Goal: Information Seeking & Learning: Check status

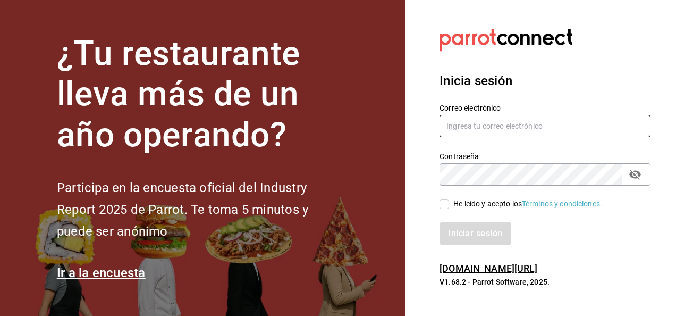
type input "oscar.vazquez@bav.mx"
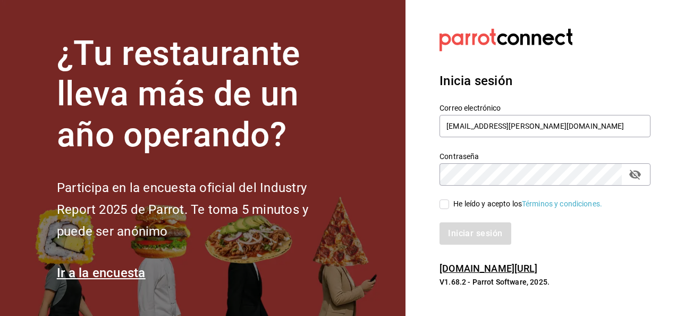
click at [448, 203] on input "He leído y acepto los Términos y condiciones." at bounding box center [445, 204] width 10 height 10
checkbox input "true"
click at [460, 224] on button "Iniciar sesión" at bounding box center [476, 233] width 72 height 22
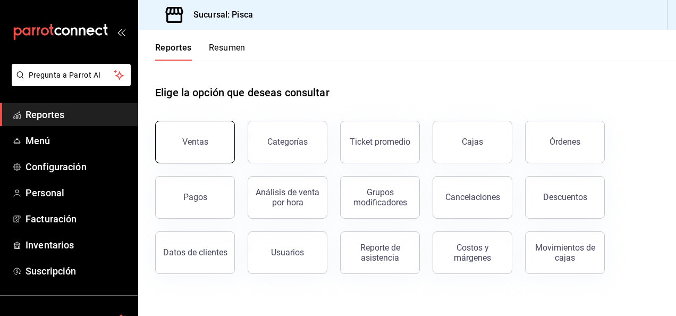
click at [195, 149] on button "Ventas" at bounding box center [195, 142] width 80 height 43
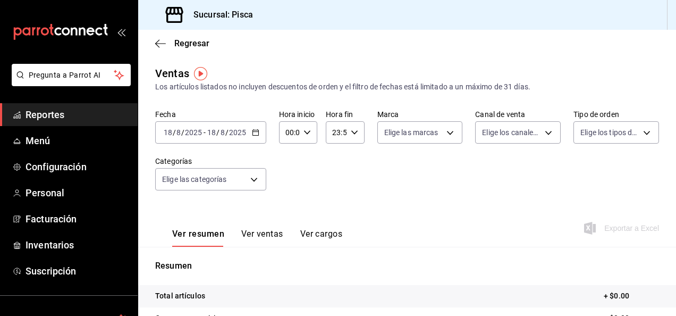
click at [254, 135] on \(Stroke\) "button" at bounding box center [255, 133] width 6 height 6
click at [256, 131] on icon "button" at bounding box center [255, 132] width 7 height 7
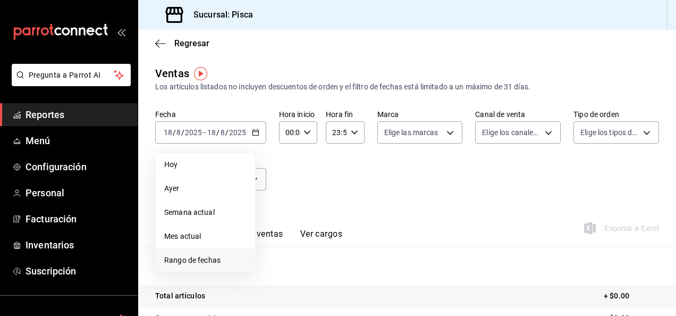
click at [205, 251] on li "Rango de fechas" at bounding box center [205, 260] width 99 height 24
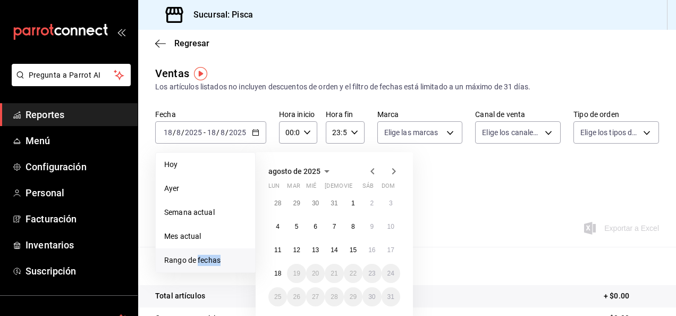
click at [205, 251] on li "Rango de fechas" at bounding box center [205, 260] width 99 height 24
click at [352, 251] on abbr "15" at bounding box center [353, 249] width 7 height 7
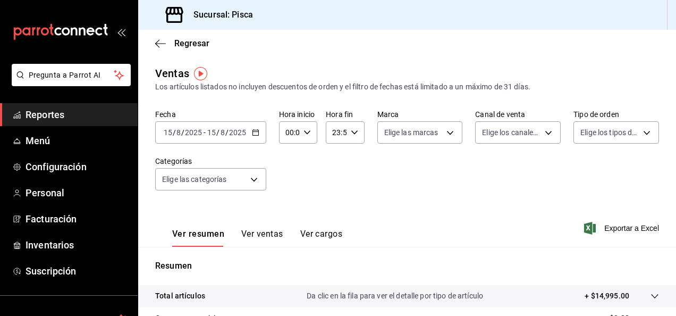
click at [524, 213] on div "Ver resumen Ver ventas Ver cargos Exportar a Excel" at bounding box center [407, 225] width 538 height 44
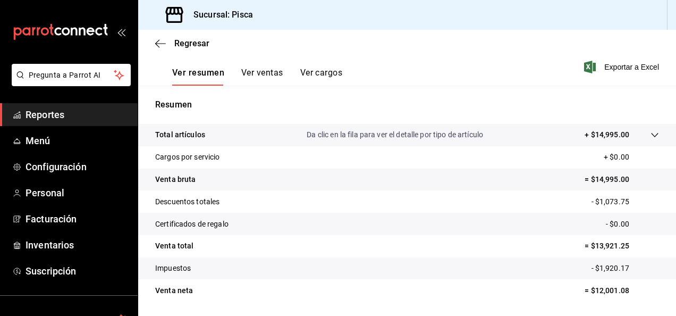
scroll to position [170, 0]
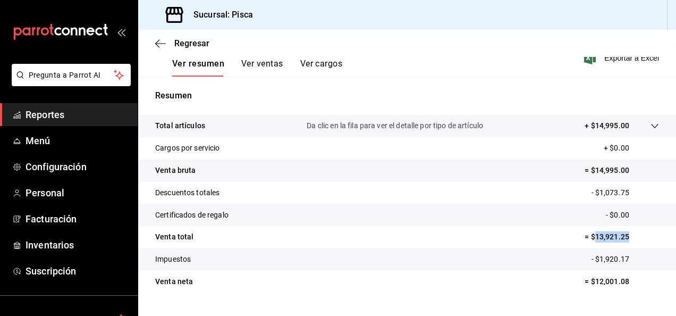
drag, startPoint x: 586, startPoint y: 237, endPoint x: 634, endPoint y: 235, distance: 47.3
click at [634, 235] on p "= $13,921.25" at bounding box center [622, 236] width 74 height 11
copy p "13,921.25"
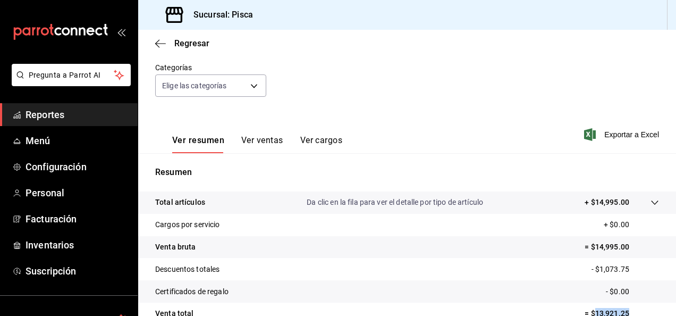
scroll to position [62, 0]
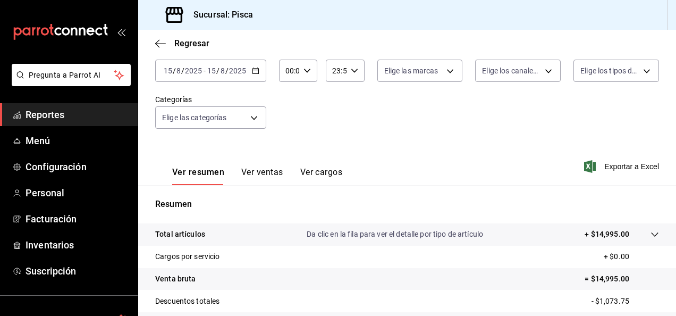
click at [254, 69] on icon "button" at bounding box center [255, 70] width 7 height 7
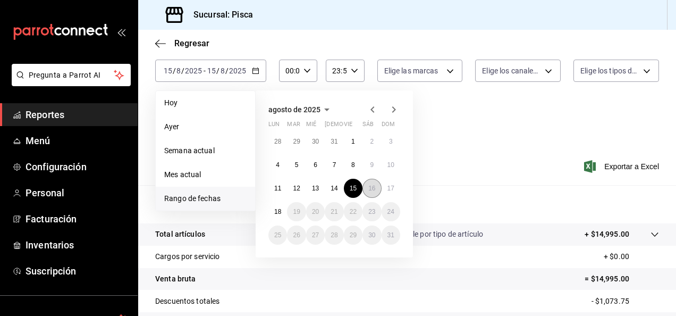
click at [373, 187] on abbr "16" at bounding box center [371, 187] width 7 height 7
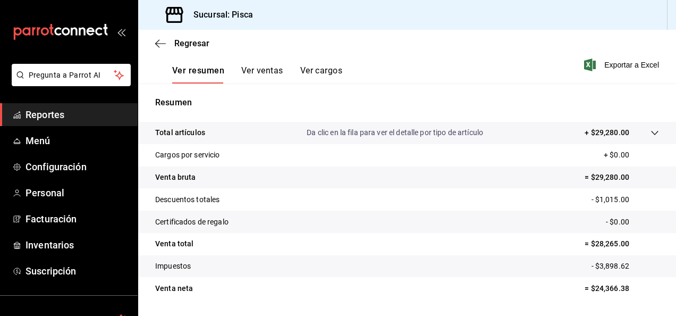
scroll to position [169, 0]
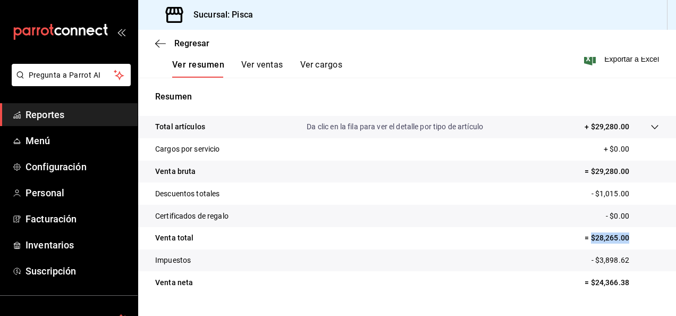
drag, startPoint x: 584, startPoint y: 238, endPoint x: 638, endPoint y: 238, distance: 54.7
click at [638, 238] on p "= $28,265.00" at bounding box center [622, 237] width 74 height 11
copy p "$28,265.00"
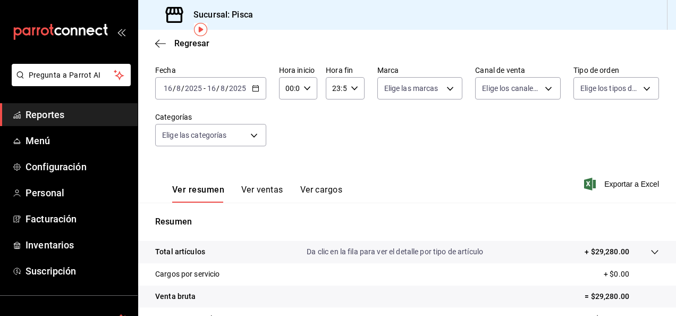
click at [250, 85] on div "[DATE] [DATE] - [DATE] [DATE]" at bounding box center [210, 88] width 111 height 22
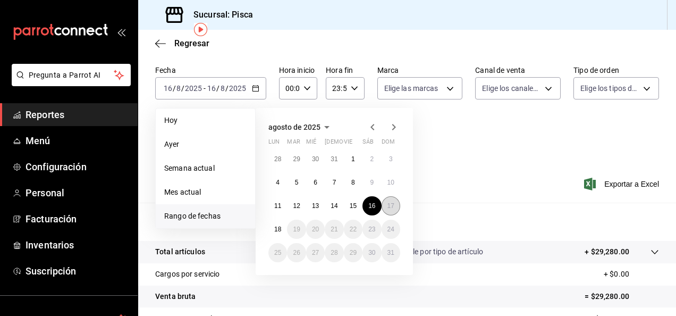
click at [390, 209] on button "17" at bounding box center [391, 205] width 19 height 19
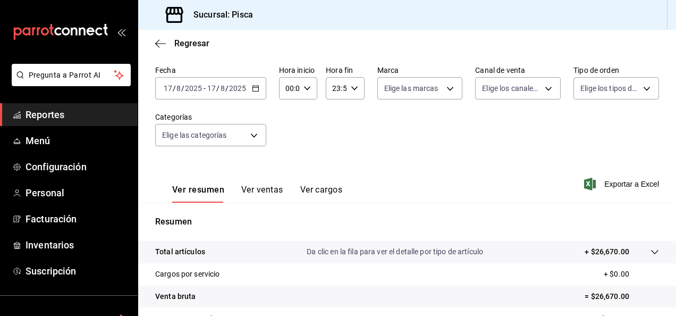
scroll to position [193, 0]
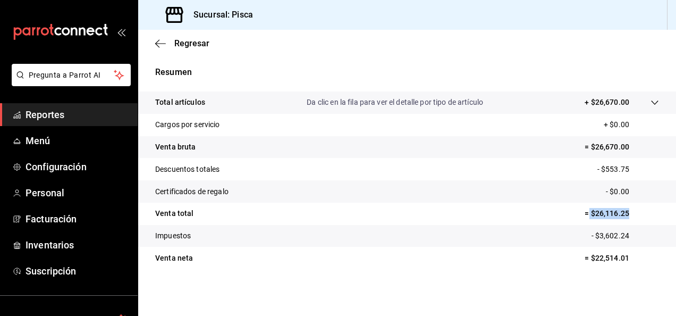
drag, startPoint x: 581, startPoint y: 215, endPoint x: 638, endPoint y: 217, distance: 56.9
click at [638, 217] on p "= $26,116.25" at bounding box center [622, 213] width 74 height 11
copy p "$26,116.25"
click at [598, 208] on p "= $26,116.25" at bounding box center [622, 213] width 74 height 11
drag, startPoint x: 588, startPoint y: 212, endPoint x: 649, endPoint y: 210, distance: 61.1
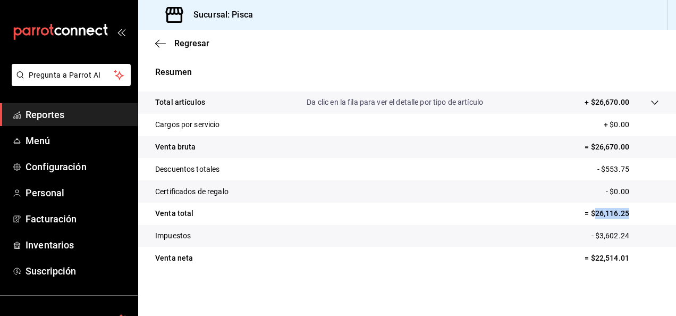
click at [649, 210] on p "= $26,116.25" at bounding box center [622, 213] width 74 height 11
copy p "26,116.25"
